Goal: Navigation & Orientation: Find specific page/section

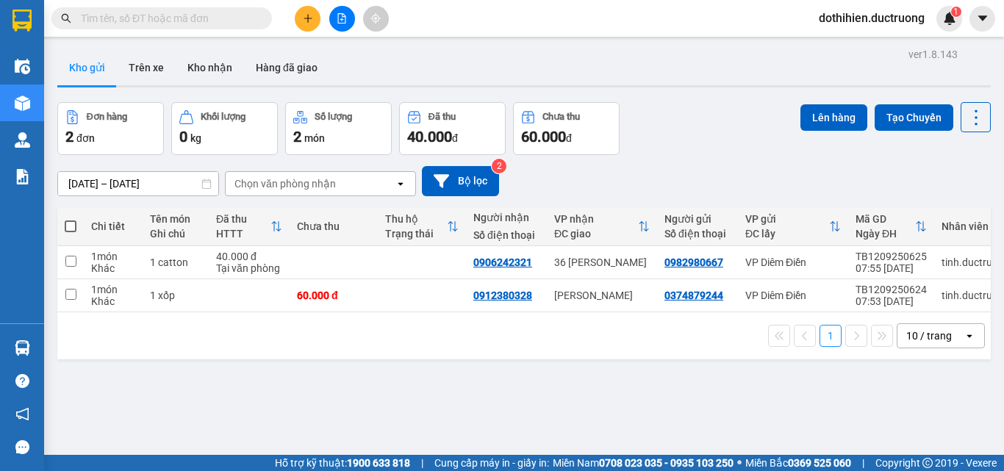
click at [737, 151] on div "Đơn hàng 2 đơn Khối lượng 0 kg Số lượng 2 món Đã thu 40.000 đ Chưa thu 60.000 đ…" at bounding box center [524, 128] width 934 height 53
click at [731, 75] on div "Kho gửi Trên xe Kho nhận Hàng đã giao" at bounding box center [524, 69] width 934 height 39
click at [686, 139] on div "Đơn hàng 2 đơn Khối lượng 0 kg Số lượng 2 món Đã thu 40.000 đ Chưa thu 60.000 đ…" at bounding box center [524, 128] width 934 height 53
